Goal: Information Seeking & Learning: Learn about a topic

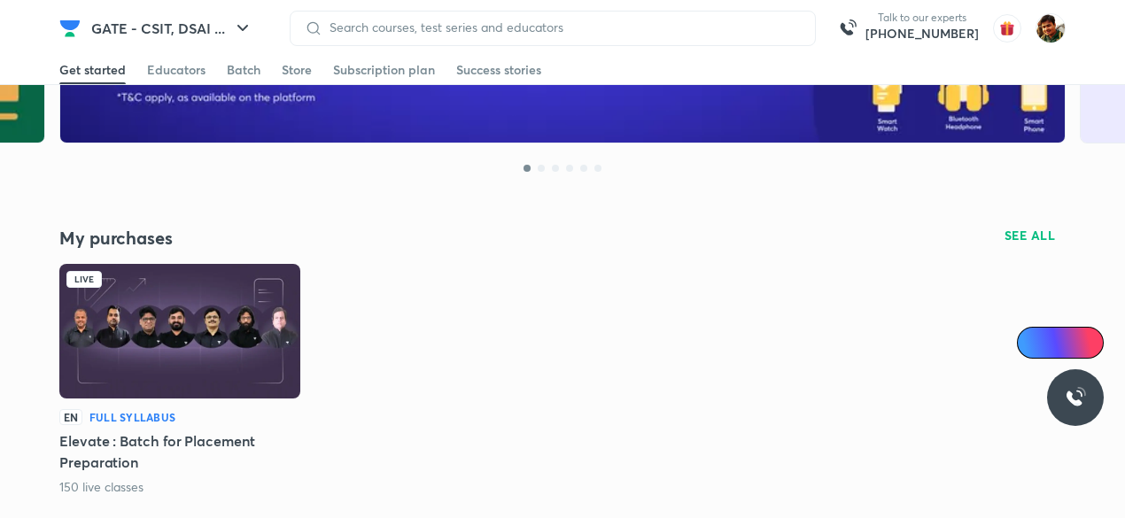
scroll to position [266, 0]
click at [170, 368] on img at bounding box center [179, 331] width 241 height 135
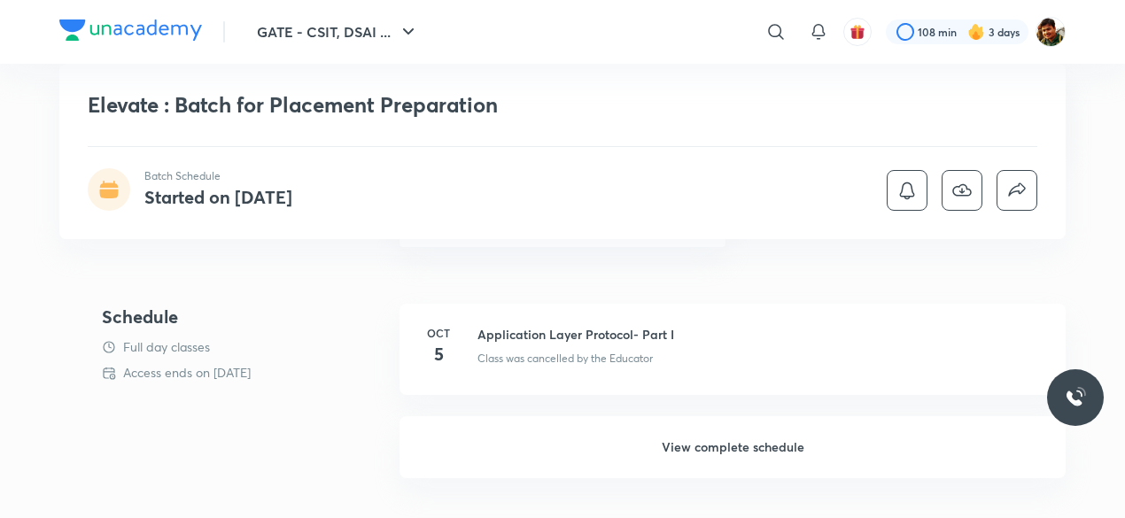
scroll to position [531, 0]
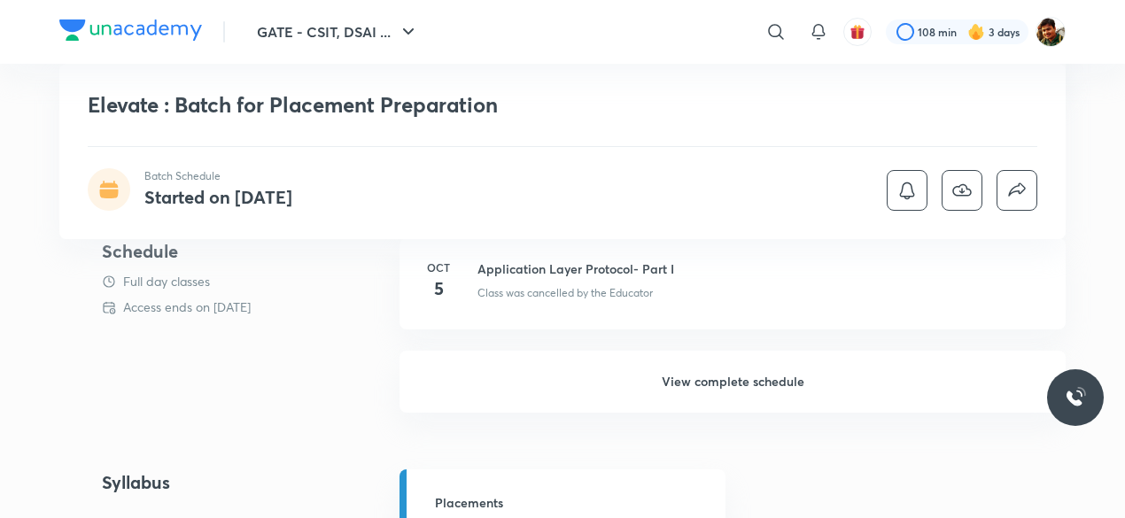
click at [698, 378] on h6 "View complete schedule" at bounding box center [732, 382] width 666 height 62
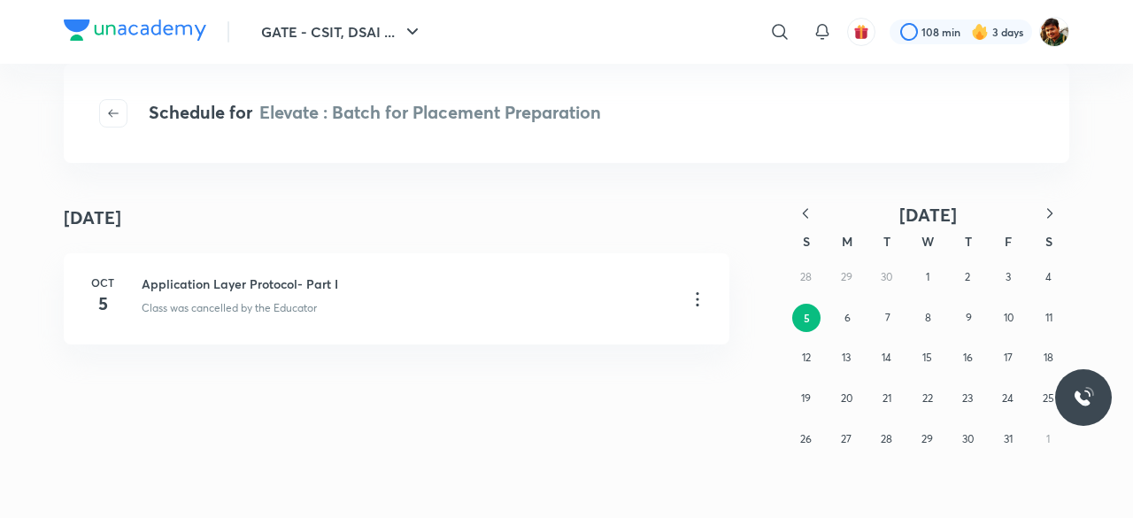
click at [809, 210] on icon "button" at bounding box center [806, 214] width 18 height 18
click at [806, 217] on icon "button" at bounding box center [806, 214] width 18 height 18
click at [1010, 284] on button "4" at bounding box center [1008, 277] width 28 height 28
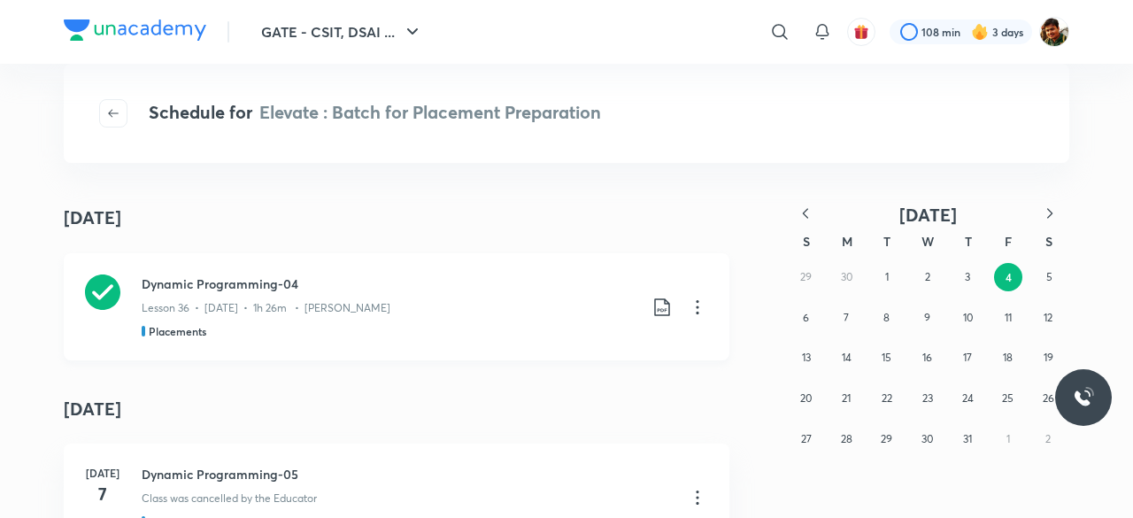
click at [94, 290] on icon at bounding box center [102, 292] width 35 height 35
